Goal: Task Accomplishment & Management: Use online tool/utility

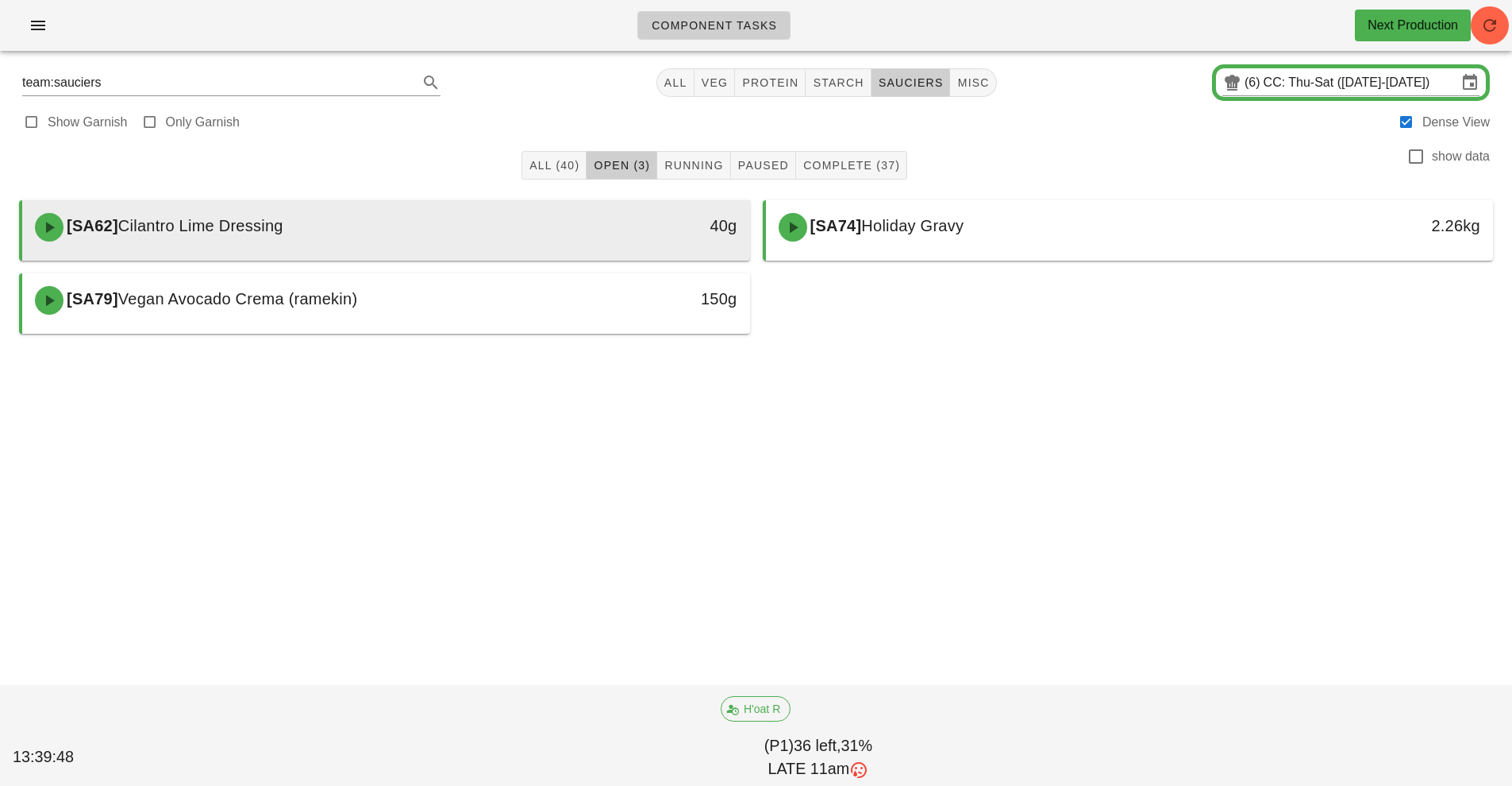
click at [503, 235] on div "[SA62] Cilantro Lime Dressing" at bounding box center [295, 227] width 541 height 47
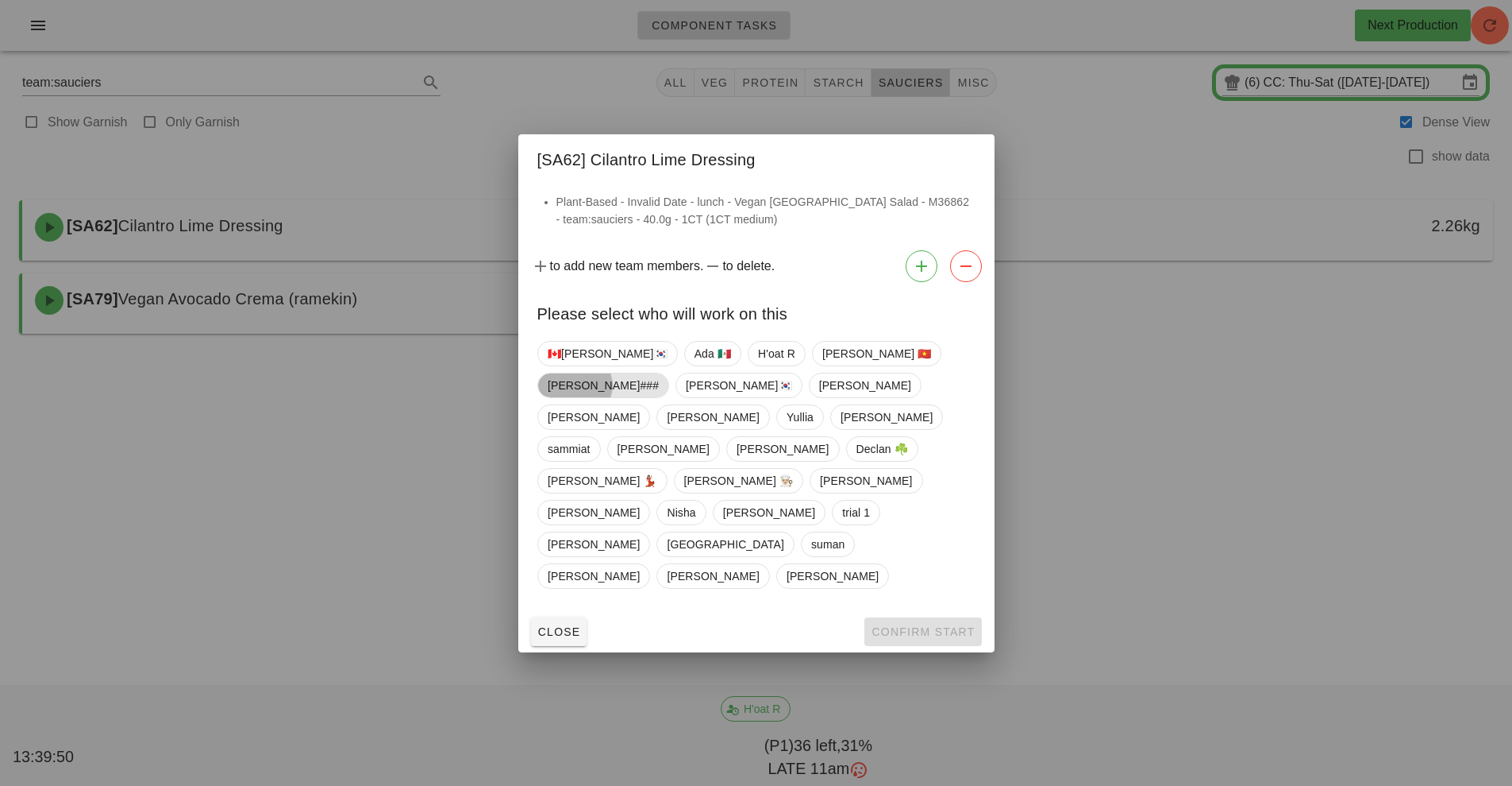
click at [659, 397] on span "[PERSON_NAME]###" at bounding box center [603, 385] width 111 height 24
click at [915, 625] on span "Confirm Start" at bounding box center [922, 631] width 104 height 13
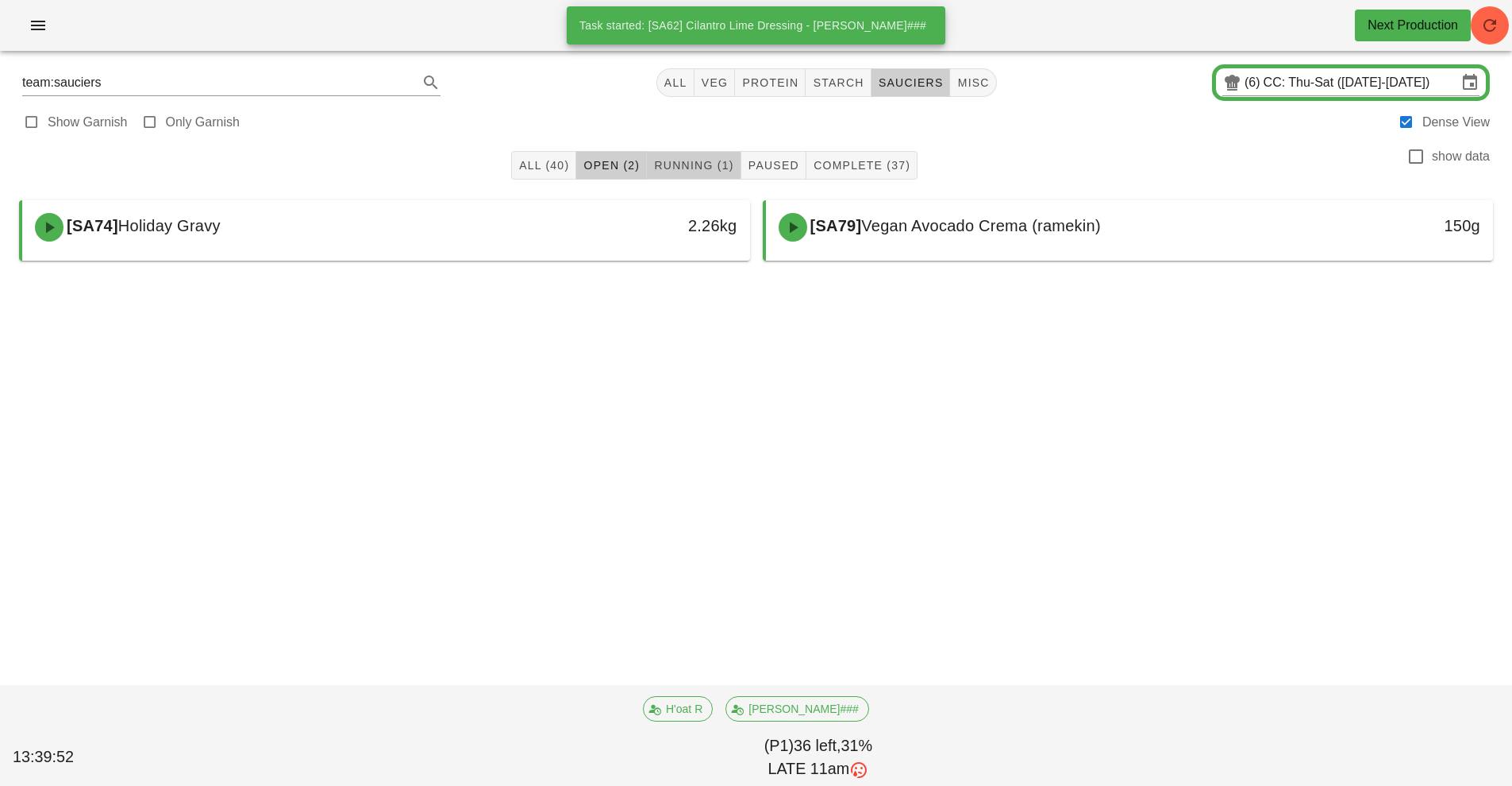
click at [701, 162] on span "Running (1)" at bounding box center [693, 165] width 80 height 13
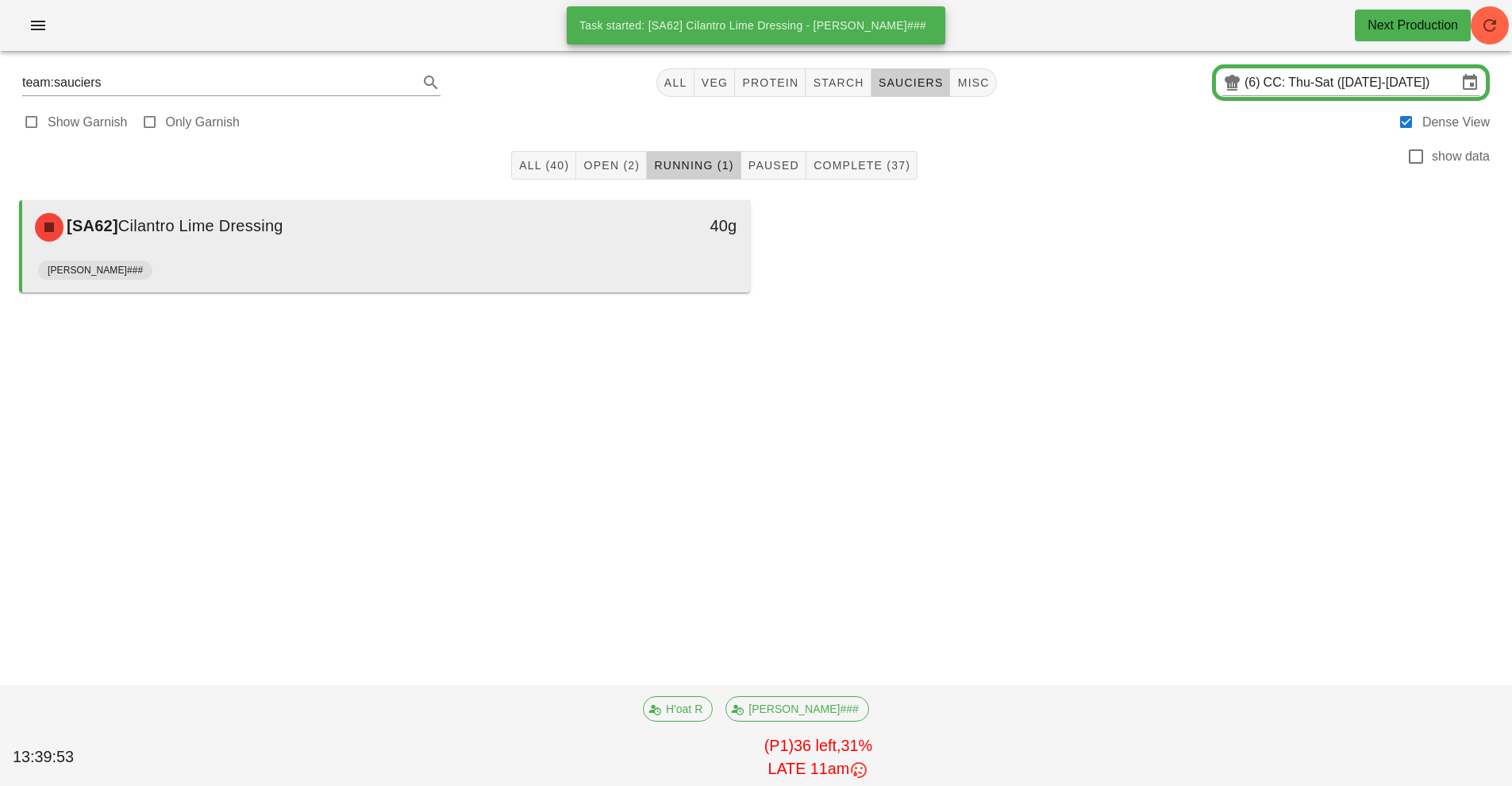
click at [593, 252] on div "[SA62] Cilantro Lime Dressing 40g" at bounding box center [386, 227] width 727 height 54
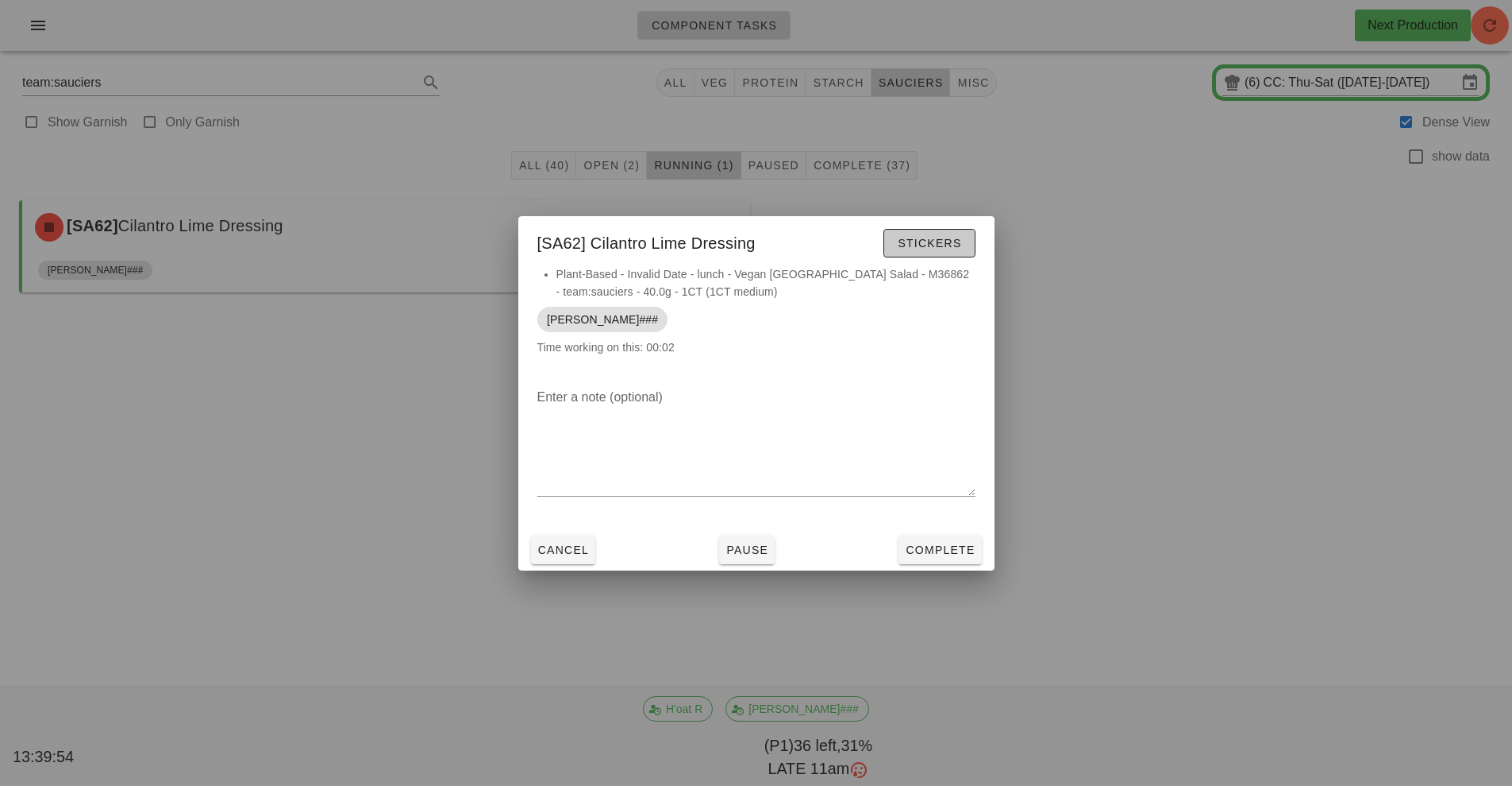
click at [912, 249] on span "Stickers" at bounding box center [929, 243] width 64 height 13
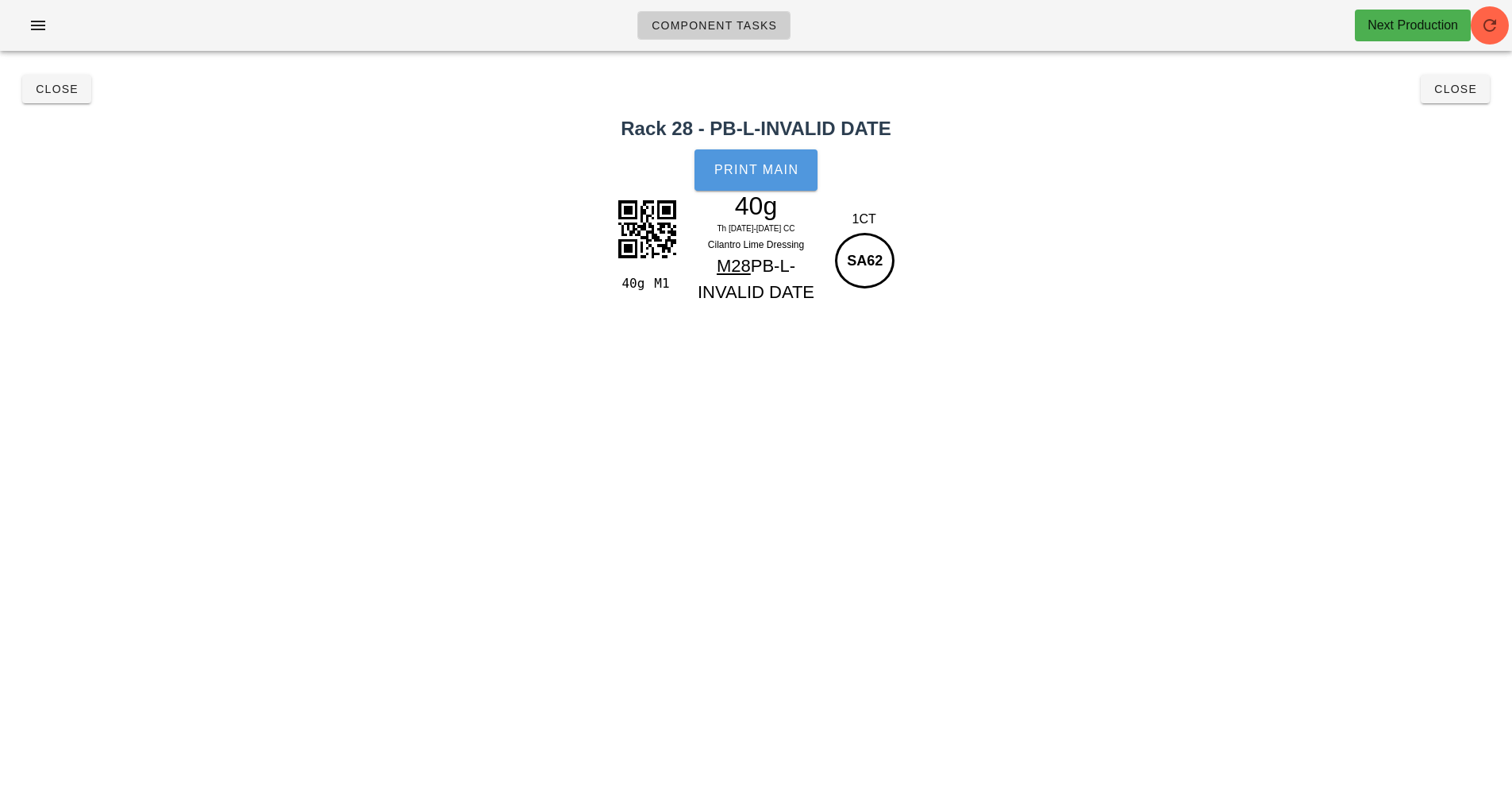
click at [783, 170] on span "Print Main" at bounding box center [756, 169] width 86 height 15
click at [47, 101] on button "Close" at bounding box center [56, 89] width 69 height 29
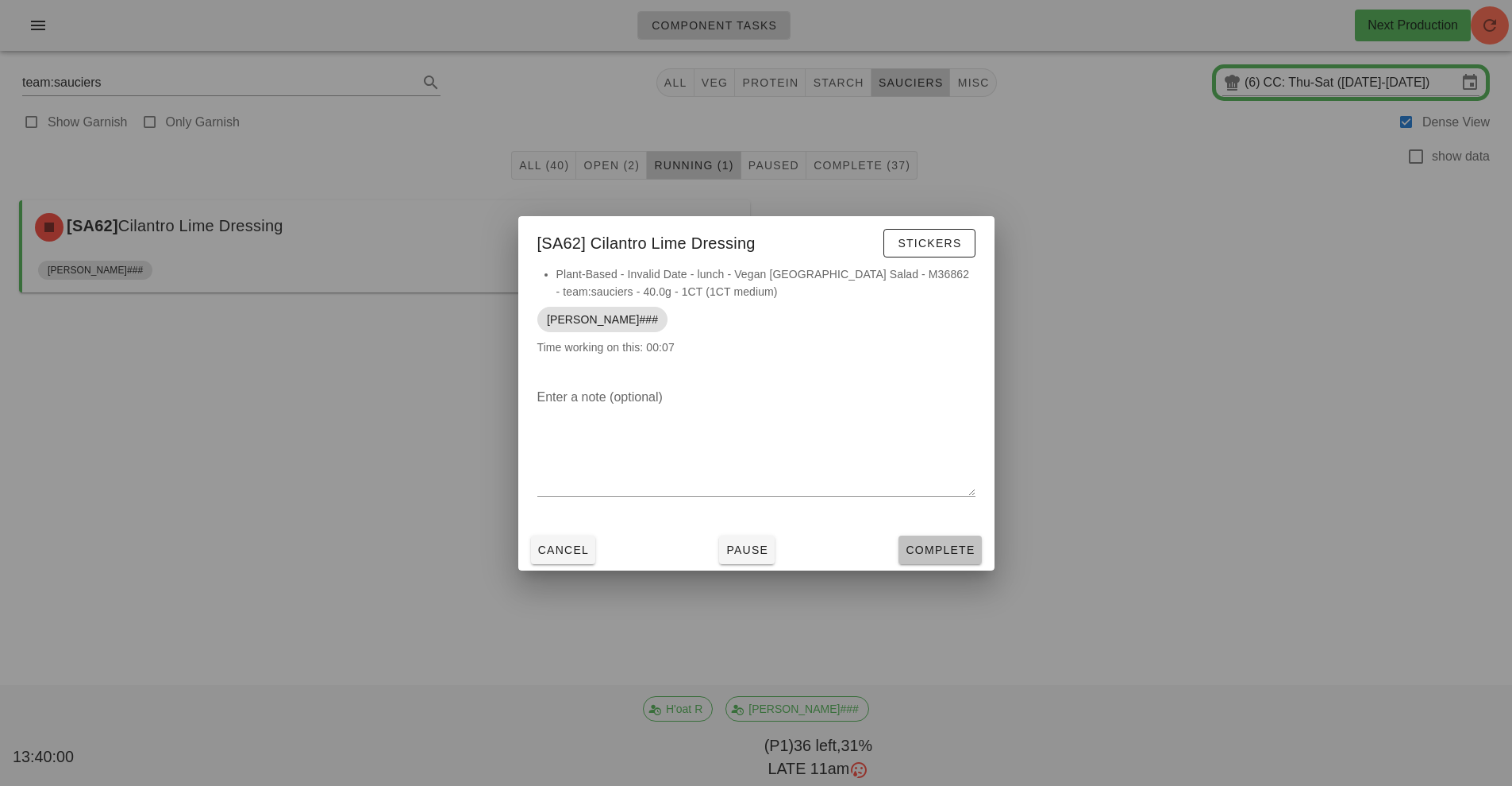
click at [952, 550] on span "Complete" at bounding box center [939, 549] width 70 height 13
